Goal: Task Accomplishment & Management: Complete application form

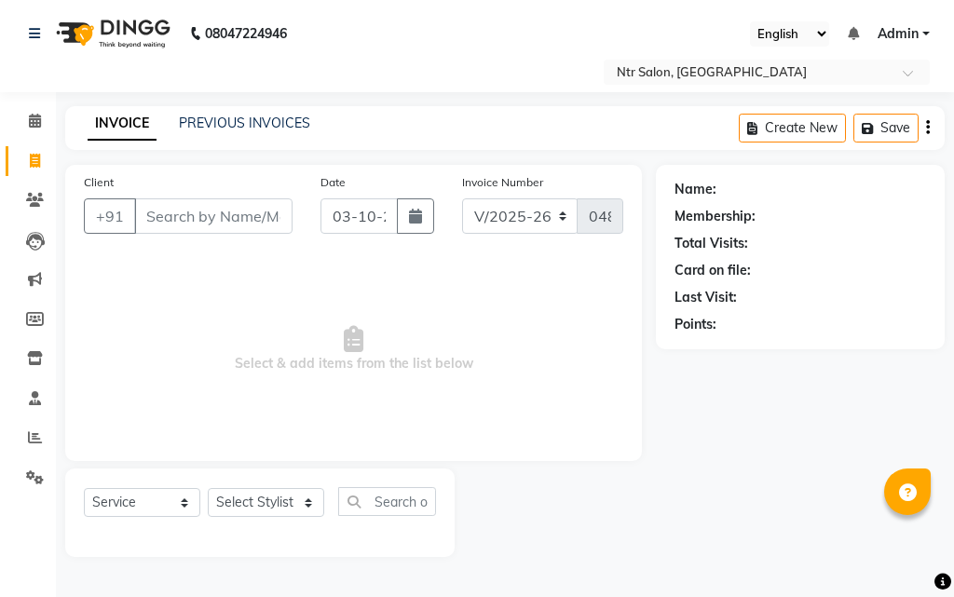
select select "5173"
select select "service"
click at [183, 214] on input "Client" at bounding box center [213, 215] width 158 height 35
click at [291, 496] on select "Select Stylist [PERSON_NAME] NISHA [PERSON_NAME] SHRUTI GURAV" at bounding box center [266, 502] width 116 height 29
select select "34856"
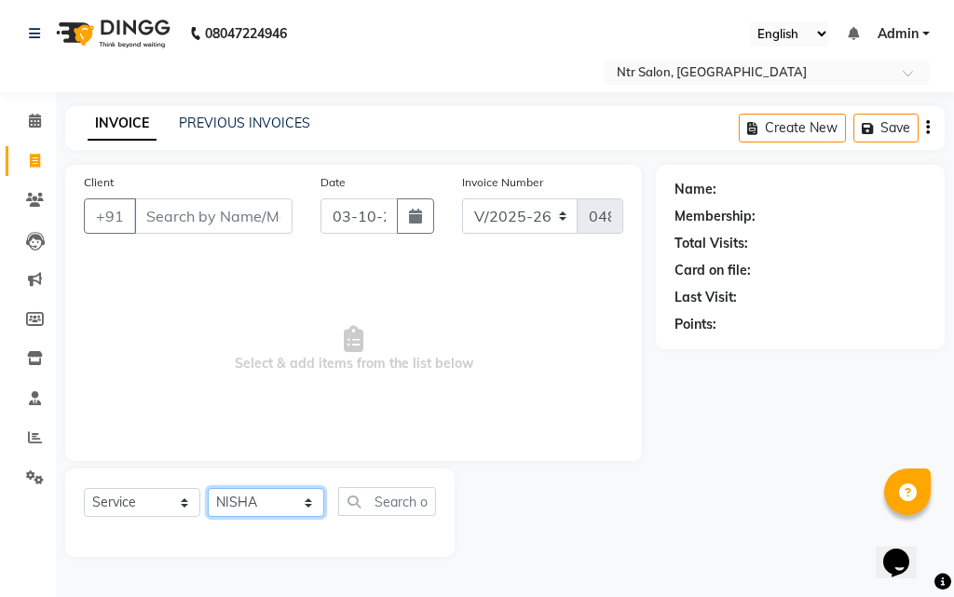
click at [208, 488] on select "Select Stylist [PERSON_NAME] NISHA [PERSON_NAME] SHRUTI GURAV" at bounding box center [266, 502] width 116 height 29
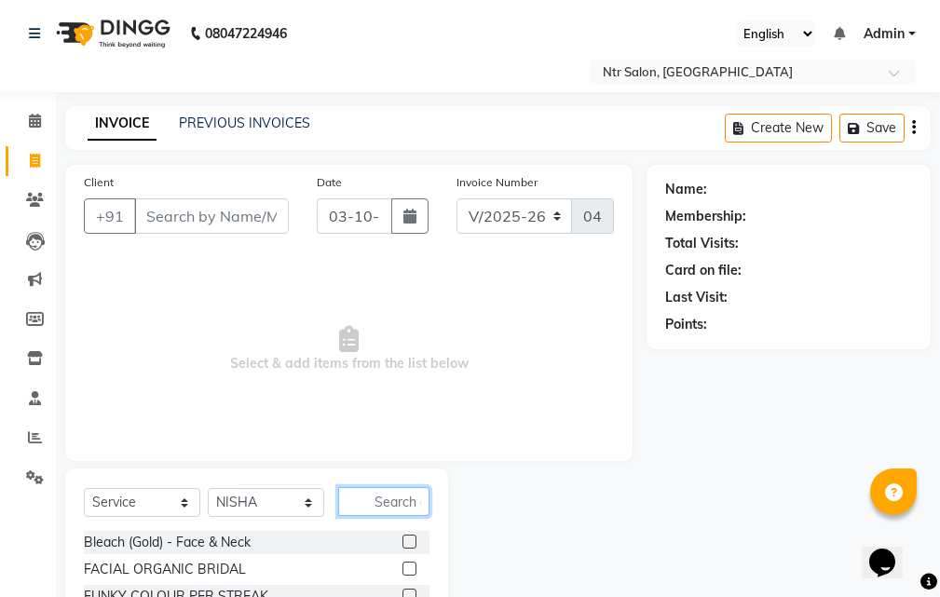
click at [409, 508] on input "text" at bounding box center [383, 501] width 91 height 29
type input "u cut"
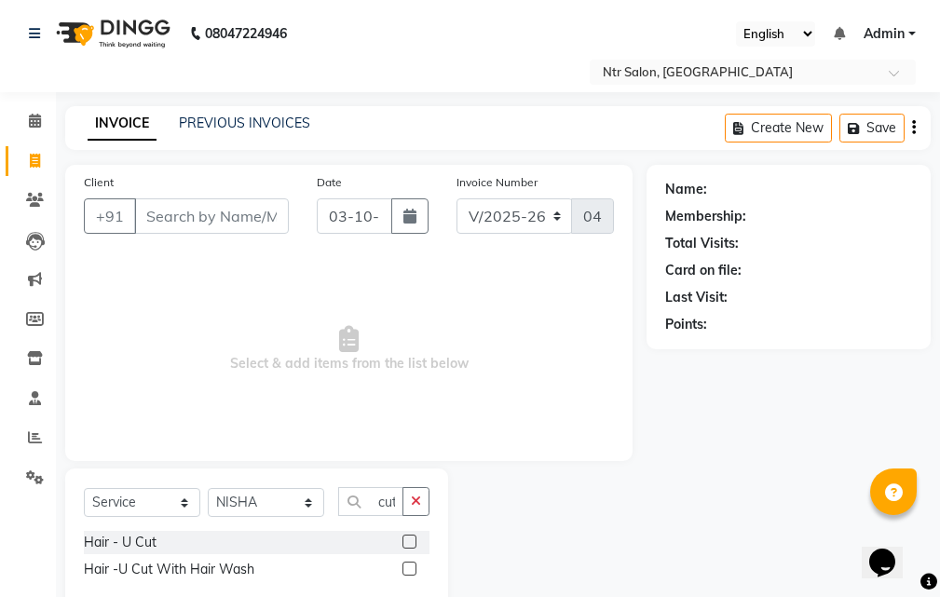
scroll to position [0, 0]
click at [407, 542] on label at bounding box center [409, 542] width 14 height 14
click at [407, 542] on input "checkbox" at bounding box center [408, 543] width 12 height 12
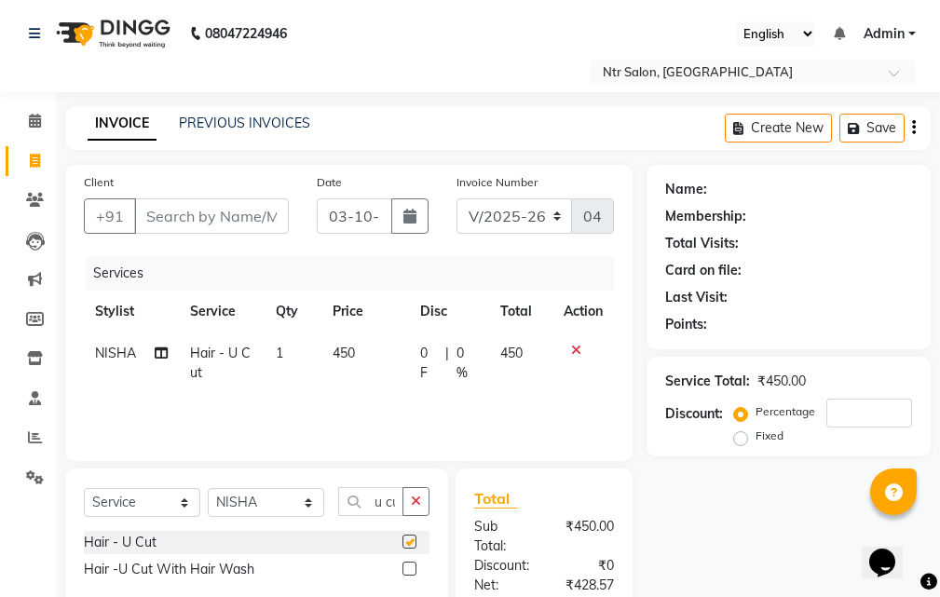
checkbox input "false"
click at [306, 503] on select "Select Stylist [PERSON_NAME] NISHA [PERSON_NAME] SHRUTI GURAV" at bounding box center [266, 502] width 116 height 29
select select "41229"
click at [208, 488] on select "Select Stylist [PERSON_NAME] NISHA [PERSON_NAME] SHRUTI GURAV" at bounding box center [266, 502] width 116 height 29
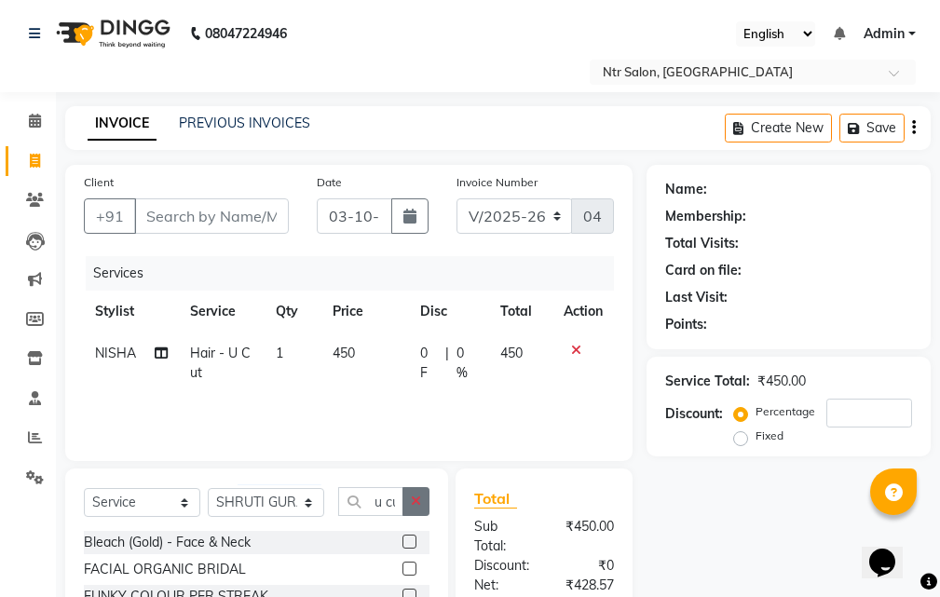
click at [415, 502] on icon "button" at bounding box center [416, 501] width 10 height 13
click at [405, 503] on input "text" at bounding box center [383, 501] width 91 height 29
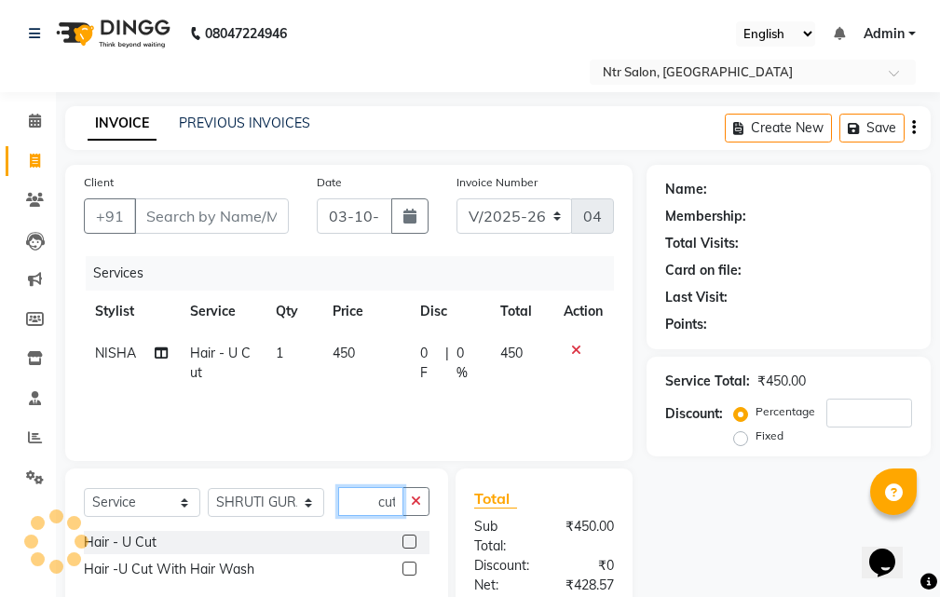
type input "u cut"
click at [408, 543] on label at bounding box center [409, 542] width 14 height 14
click at [408, 543] on input "checkbox" at bounding box center [408, 543] width 12 height 12
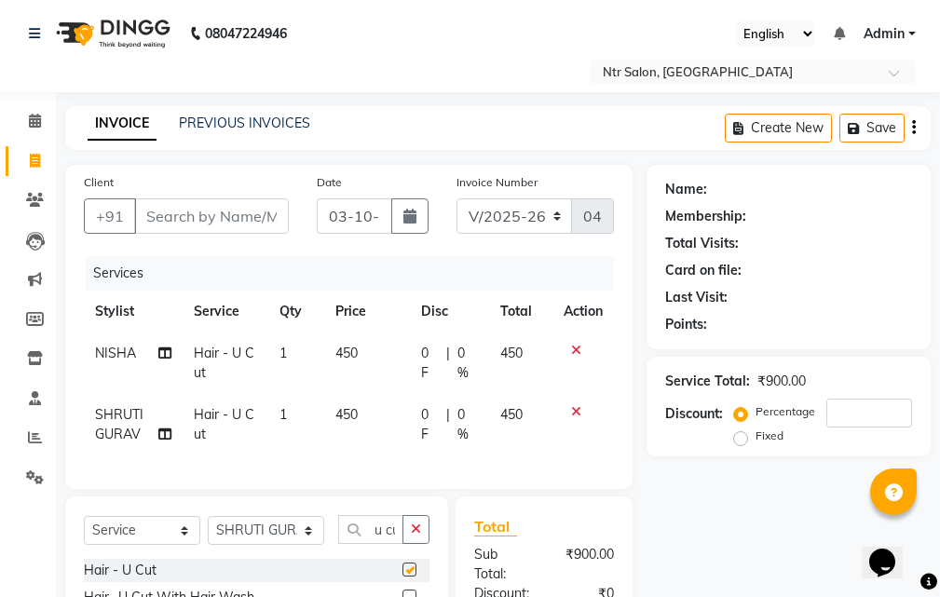
checkbox input "false"
click at [898, 418] on input "number" at bounding box center [869, 413] width 86 height 29
click at [723, 512] on div "Name: Membership: Total Visits: Card on file: Last Visit: Points: Service Total…" at bounding box center [795, 488] width 298 height 647
click at [864, 401] on input "20" at bounding box center [869, 413] width 86 height 29
type input "2"
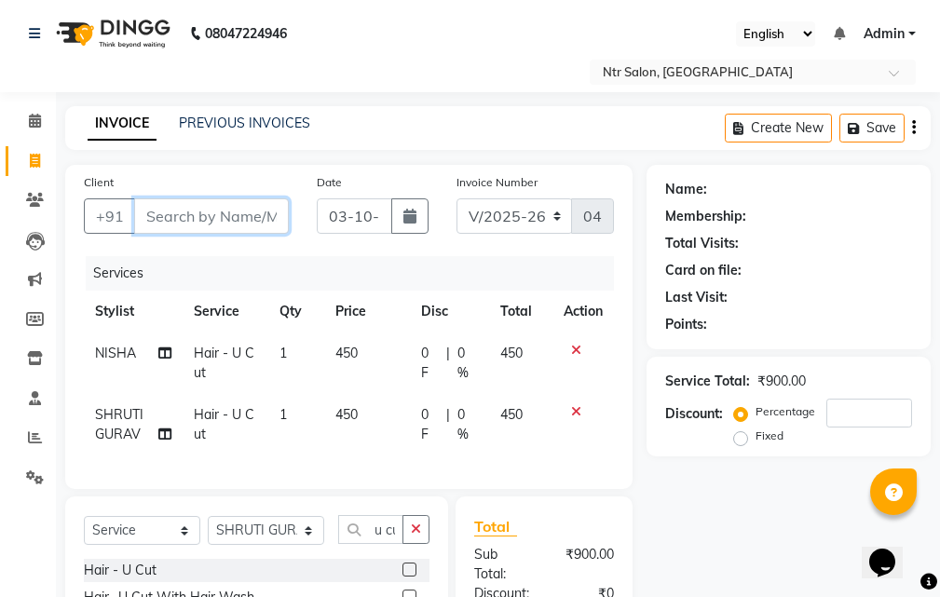
click at [191, 224] on input "Client" at bounding box center [211, 215] width 155 height 35
